Goal: Answer question/provide support

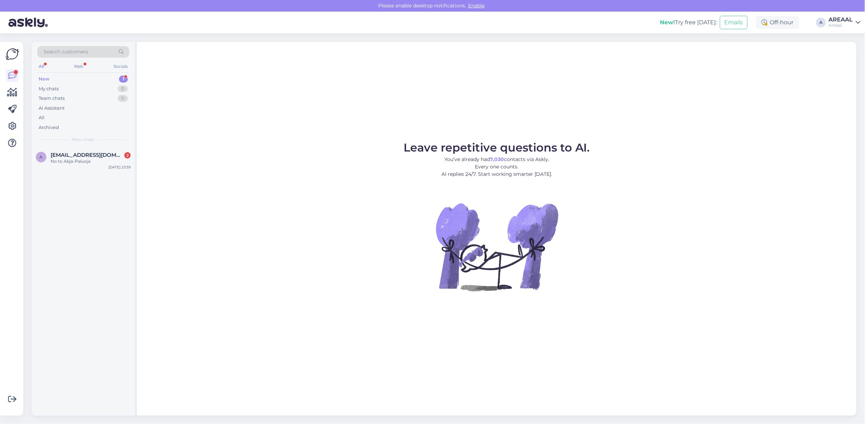
click at [557, 224] on img at bounding box center [497, 246] width 126 height 126
click at [88, 176] on div "a [EMAIL_ADDRESS][DOMAIN_NAME] 2 No to Abja-Paluoja [DATE] 23:39" at bounding box center [83, 281] width 103 height 268
click at [89, 165] on div "a arto.soinela@gmail.com 2 No to Abja-Paluoja Sep 8 23:39" at bounding box center [83, 159] width 103 height 25
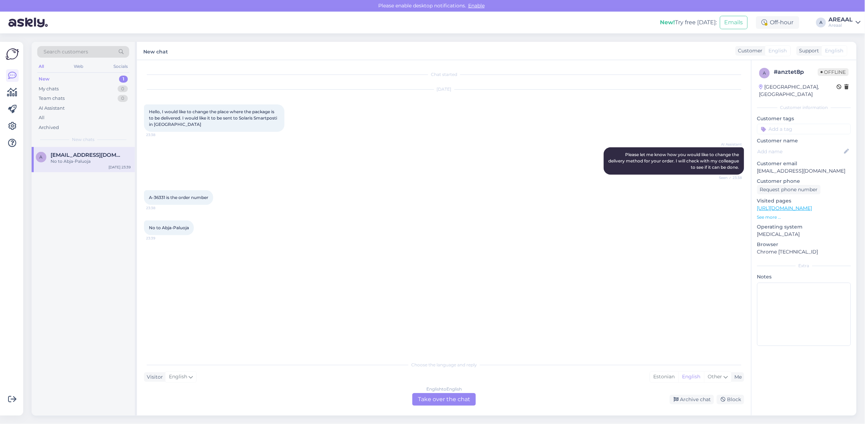
click at [357, 166] on div "AI Assistant Please let me know how you would like to change the delivery metho…" at bounding box center [444, 160] width 600 height 43
click at [355, 164] on div "AI Assistant Please let me know how you would like to change the delivery metho…" at bounding box center [444, 160] width 600 height 43
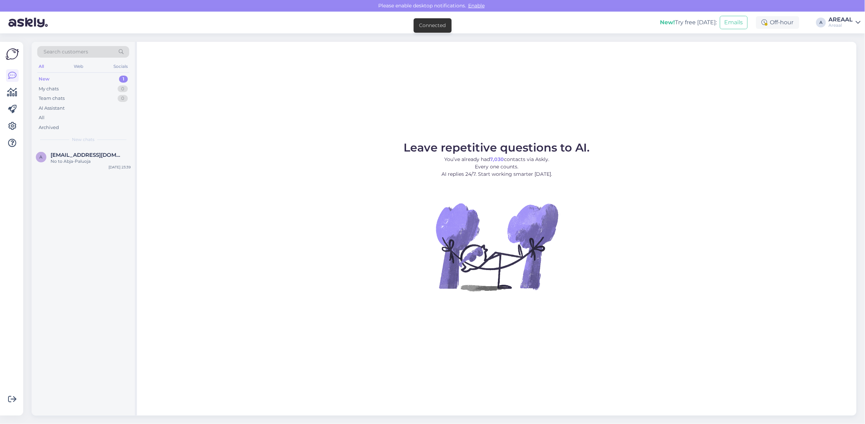
click at [375, 128] on div "Leave repetitive questions to AI. You’ve already had 7,030 contacts via Askly. …" at bounding box center [497, 228] width 720 height 373
click at [101, 161] on div "No to Abja-Paluoja" at bounding box center [91, 161] width 80 height 6
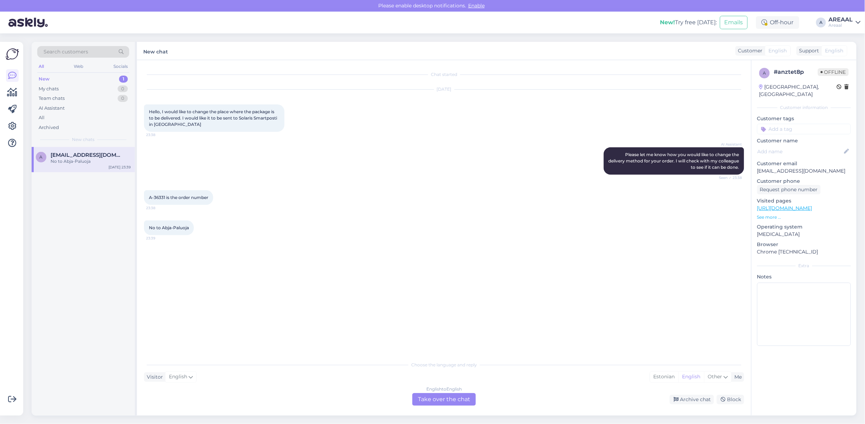
click at [454, 400] on div "English to English Take over the chat" at bounding box center [445, 399] width 64 height 13
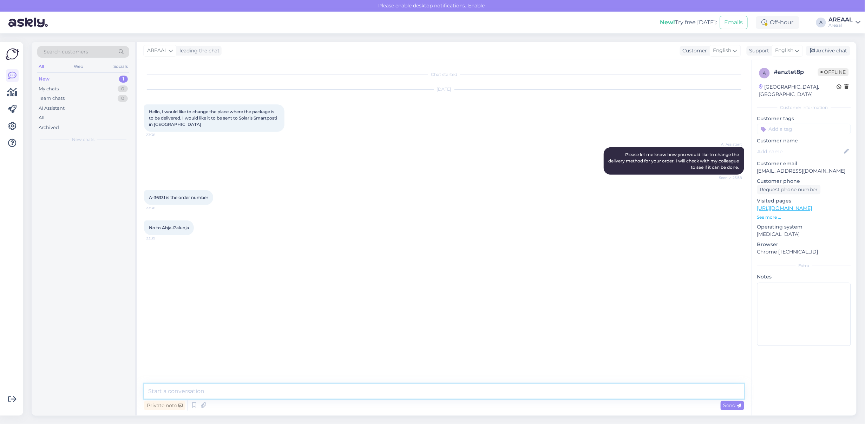
click at [453, 396] on textarea at bounding box center [444, 391] width 600 height 15
type textarea "Tere! Palun saatke selle kohta kiri [EMAIL_ADDRESS][DOMAIN_NAME]"
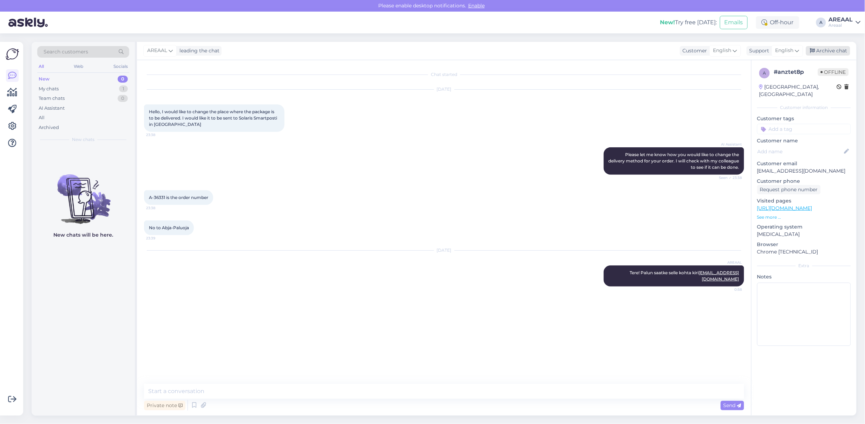
click at [824, 55] on div "Archive chat" at bounding box center [828, 50] width 44 height 9
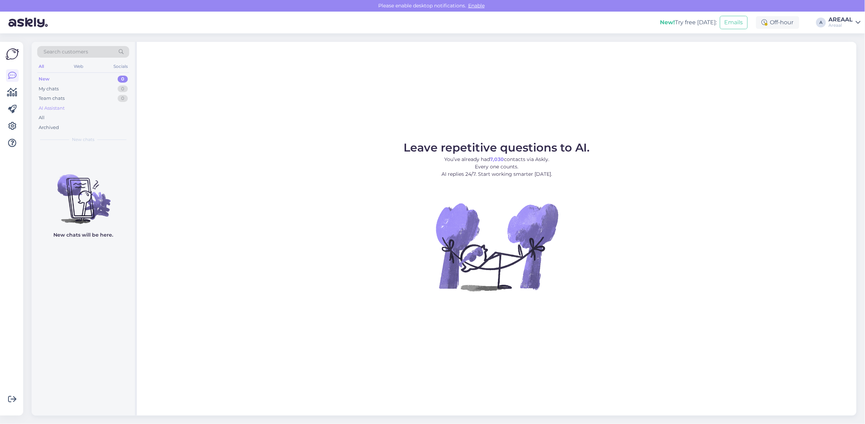
click at [99, 111] on div "AI Assistant" at bounding box center [83, 108] width 92 height 10
click at [97, 117] on div "All" at bounding box center [83, 118] width 92 height 10
